Goal: Task Accomplishment & Management: Manage account settings

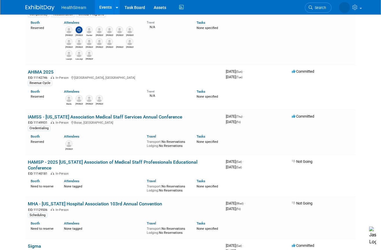
scroll to position [290, 0]
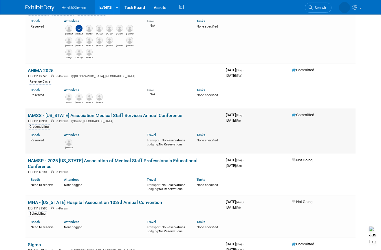
click at [109, 116] on link "IAMSS - [US_STATE] Association Medical Staff Services Annual Conference" at bounding box center [105, 116] width 154 height 6
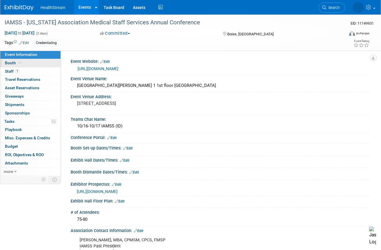
click at [11, 61] on span "Booth" at bounding box center [14, 63] width 18 height 5
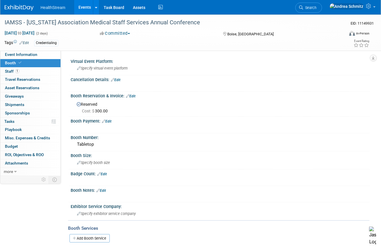
click at [109, 122] on link "Edit" at bounding box center [107, 121] width 10 height 4
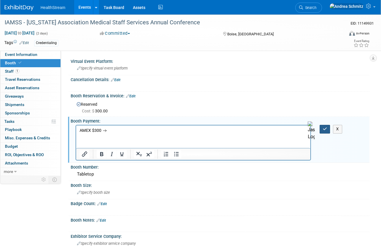
click at [325, 127] on button "button" at bounding box center [325, 129] width 11 height 8
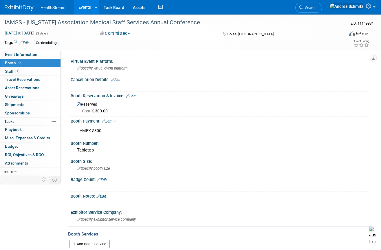
click at [134, 96] on link "Edit" at bounding box center [131, 96] width 10 height 4
select select "8"
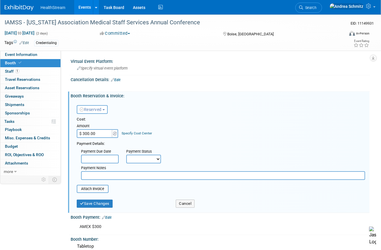
click at [106, 160] on input "text" at bounding box center [100, 159] width 38 height 9
click at [130, 163] on select "Not Paid Yet Partially Paid Paid in Full" at bounding box center [143, 159] width 35 height 9
select select "1"
click at [126, 155] on select "Not Paid Yet Partially Paid Paid in Full" at bounding box center [143, 159] width 35 height 9
click at [108, 175] on input "text" at bounding box center [223, 175] width 284 height 9
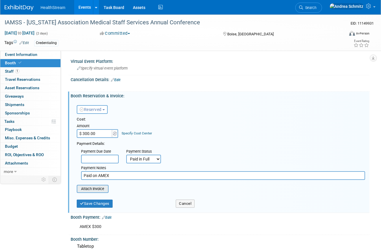
type input "Paid on AMEX"
click at [102, 192] on input "file" at bounding box center [73, 188] width 69 height 7
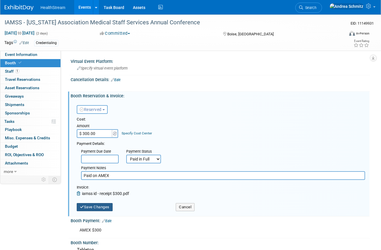
click at [98, 206] on button "Save Changes" at bounding box center [95, 207] width 36 height 8
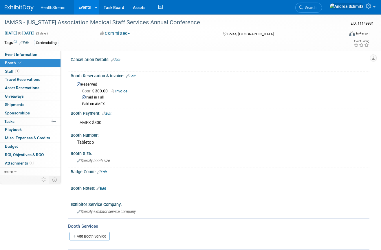
scroll to position [58, 0]
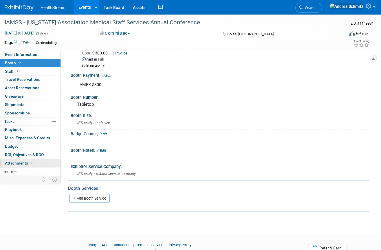
click at [21, 162] on span "Attachments 1" at bounding box center [19, 163] width 29 height 5
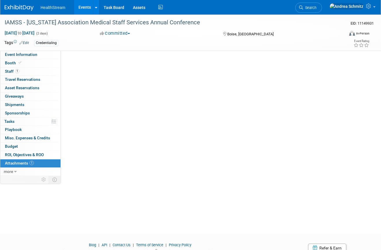
scroll to position [0, 0]
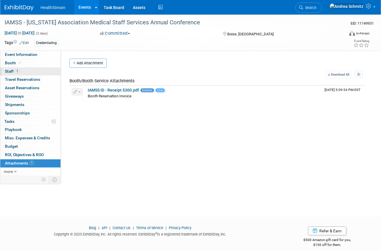
click at [21, 70] on link "1 Staff 1" at bounding box center [30, 71] width 60 height 8
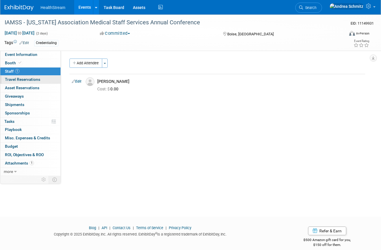
click at [35, 79] on span "Travel Reservations 0" at bounding box center [22, 79] width 35 height 5
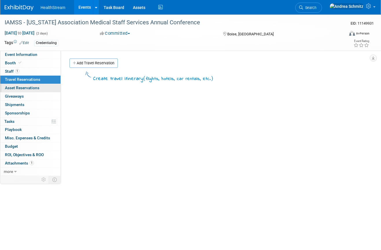
click at [30, 87] on span "Asset Reservations 0" at bounding box center [22, 87] width 34 height 5
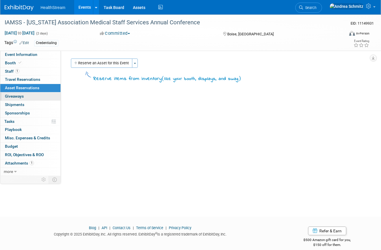
click at [25, 94] on link "0 Giveaways 0" at bounding box center [30, 96] width 60 height 8
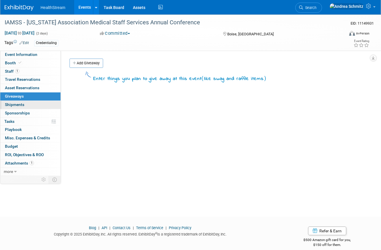
click at [23, 104] on span "Shipments 0" at bounding box center [14, 104] width 19 height 5
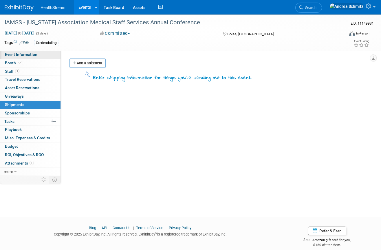
click at [20, 53] on span "Event Information" at bounding box center [21, 54] width 32 height 5
